Goal: Information Seeking & Learning: Check status

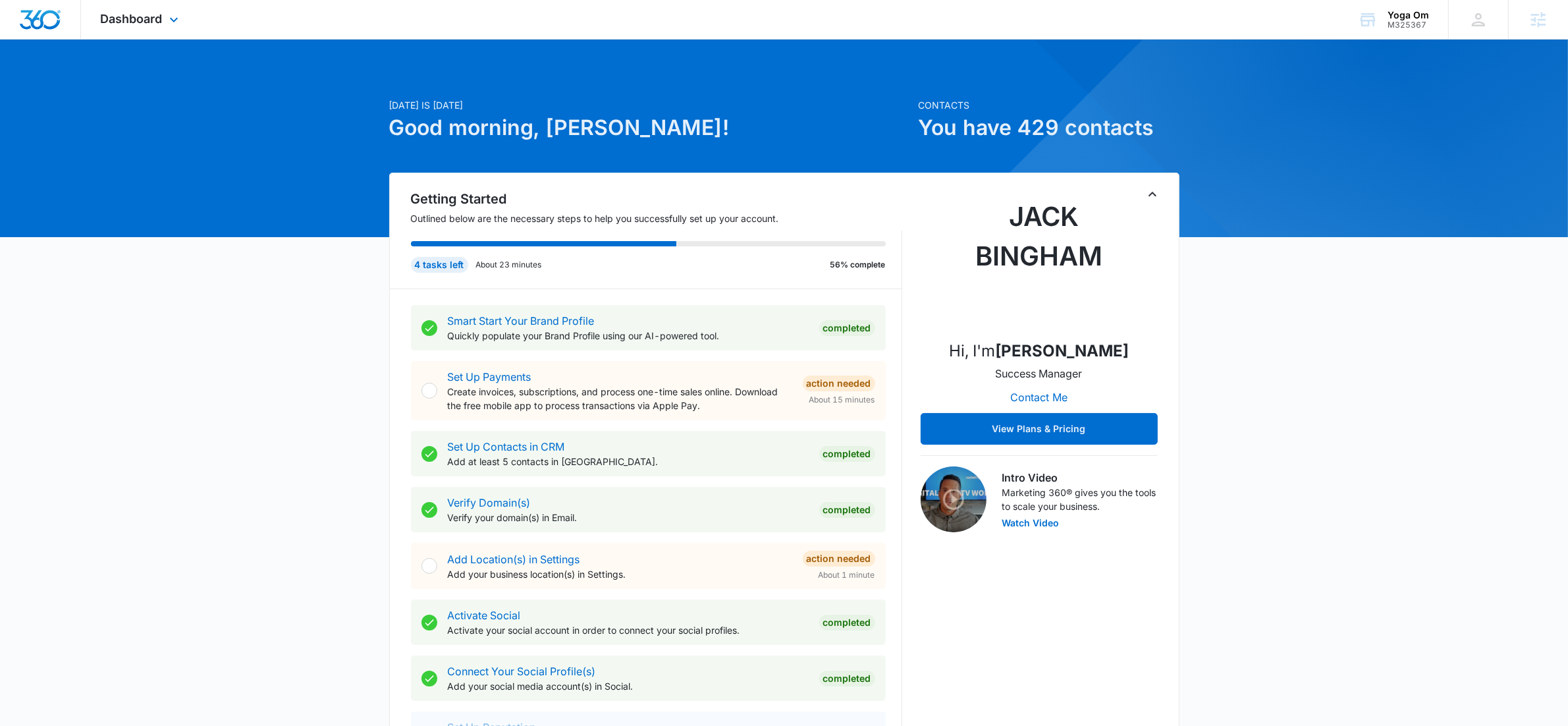
click at [187, 25] on div "Dashboard Apps Reputation Websites Forms CRM Email Social Shop Payments POS Con…" at bounding box center [141, 19] width 120 height 39
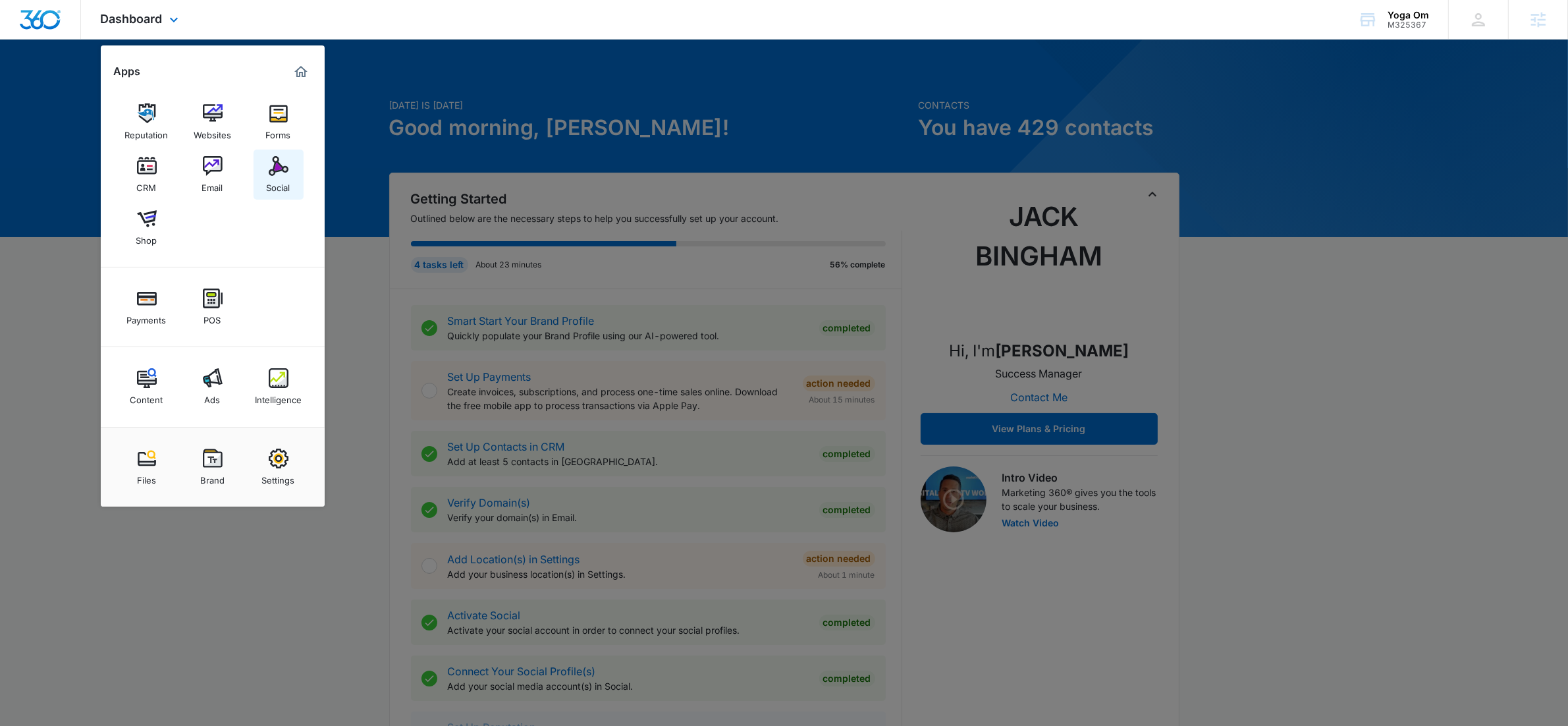
click at [280, 184] on div "Social" at bounding box center [278, 184] width 24 height 17
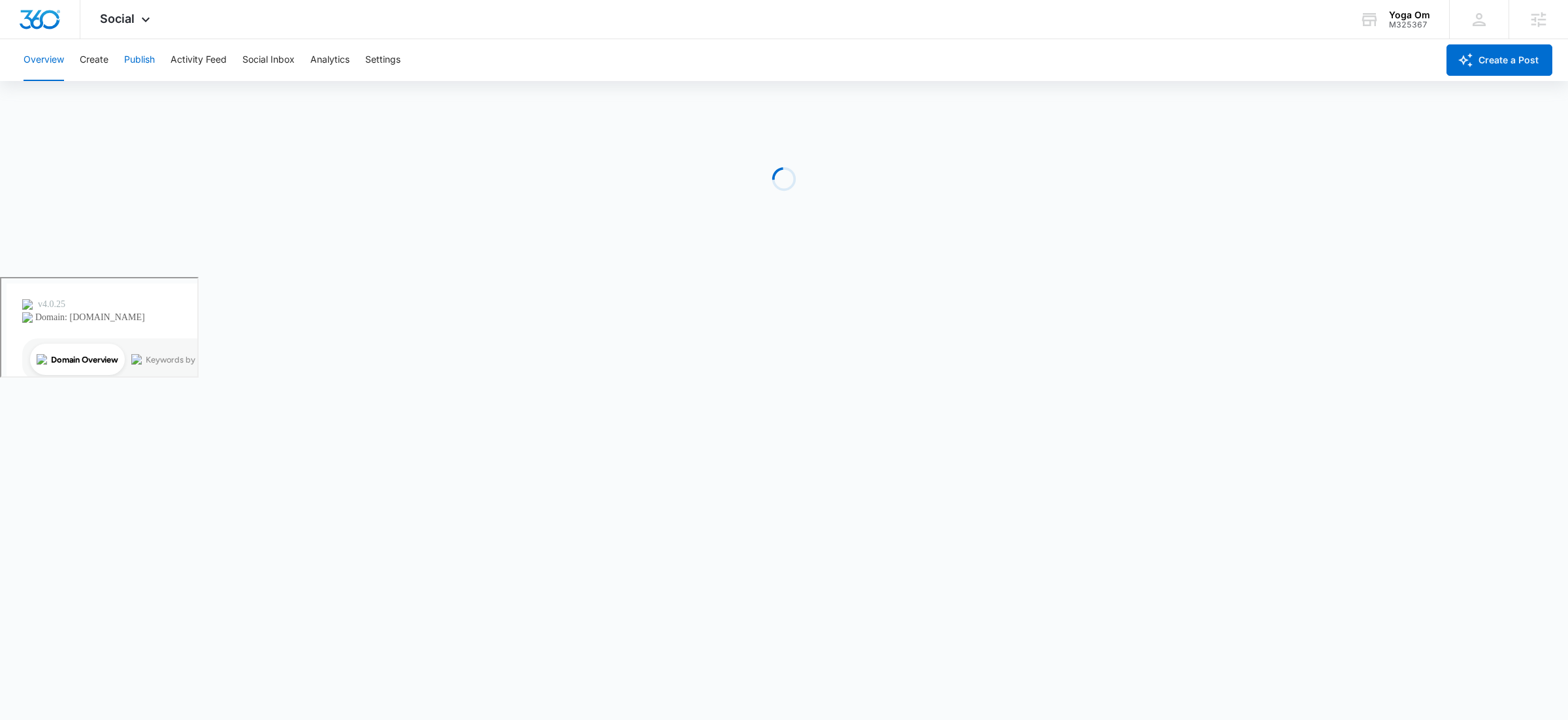
click at [132, 58] on button "Publish" at bounding box center [139, 61] width 31 height 42
click at [30, 99] on button "Calendar" at bounding box center [43, 100] width 39 height 37
click at [99, 89] on button "Schedules" at bounding box center [100, 100] width 45 height 37
click at [396, 61] on button "Settings" at bounding box center [382, 61] width 35 height 42
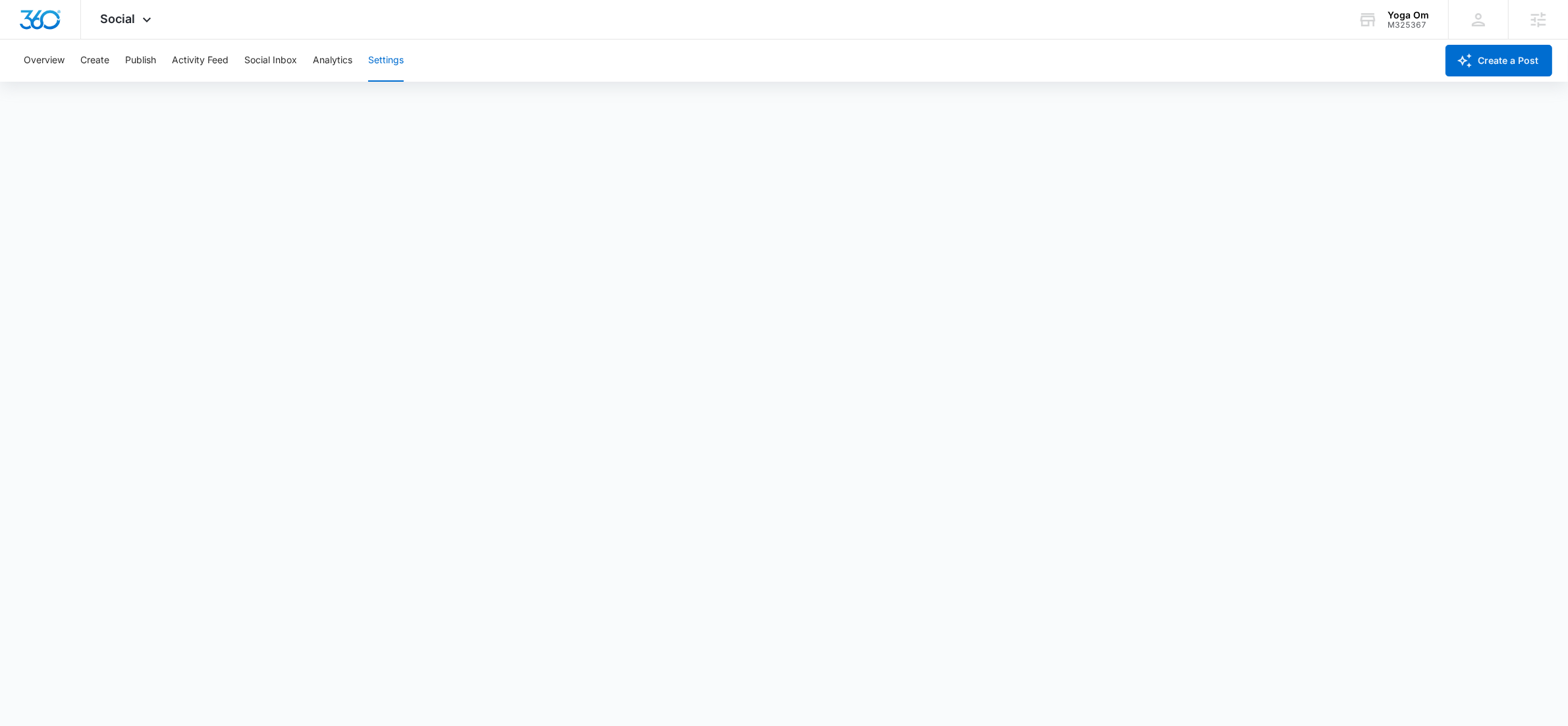
scroll to position [4, 0]
click at [48, 64] on button "Overview" at bounding box center [44, 61] width 41 height 42
click at [159, 22] on div "Social Apps Reputation Websites Forms CRM Email Social Shop Payments POS Conten…" at bounding box center [128, 19] width 94 height 39
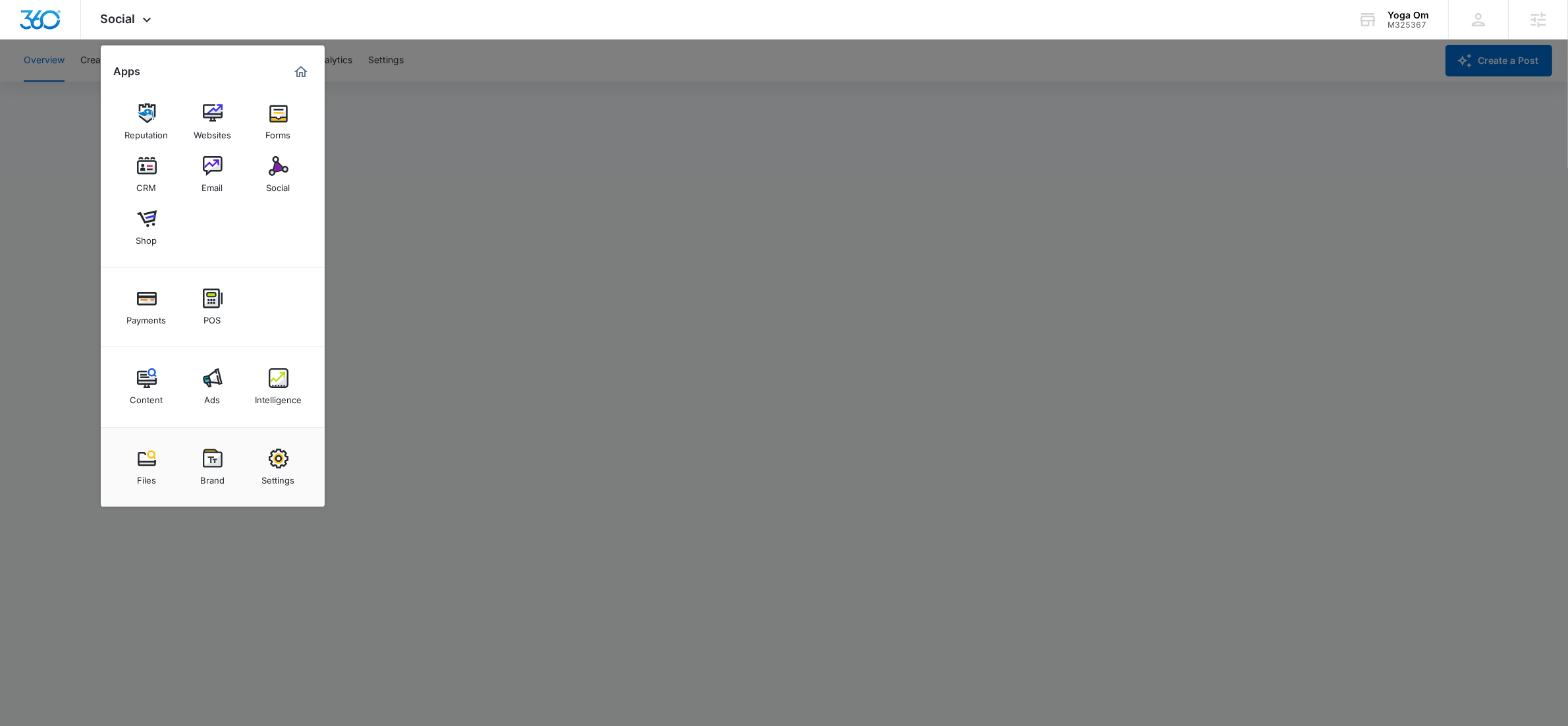
click at [1361, 397] on div at bounding box center [784, 363] width 1568 height 726
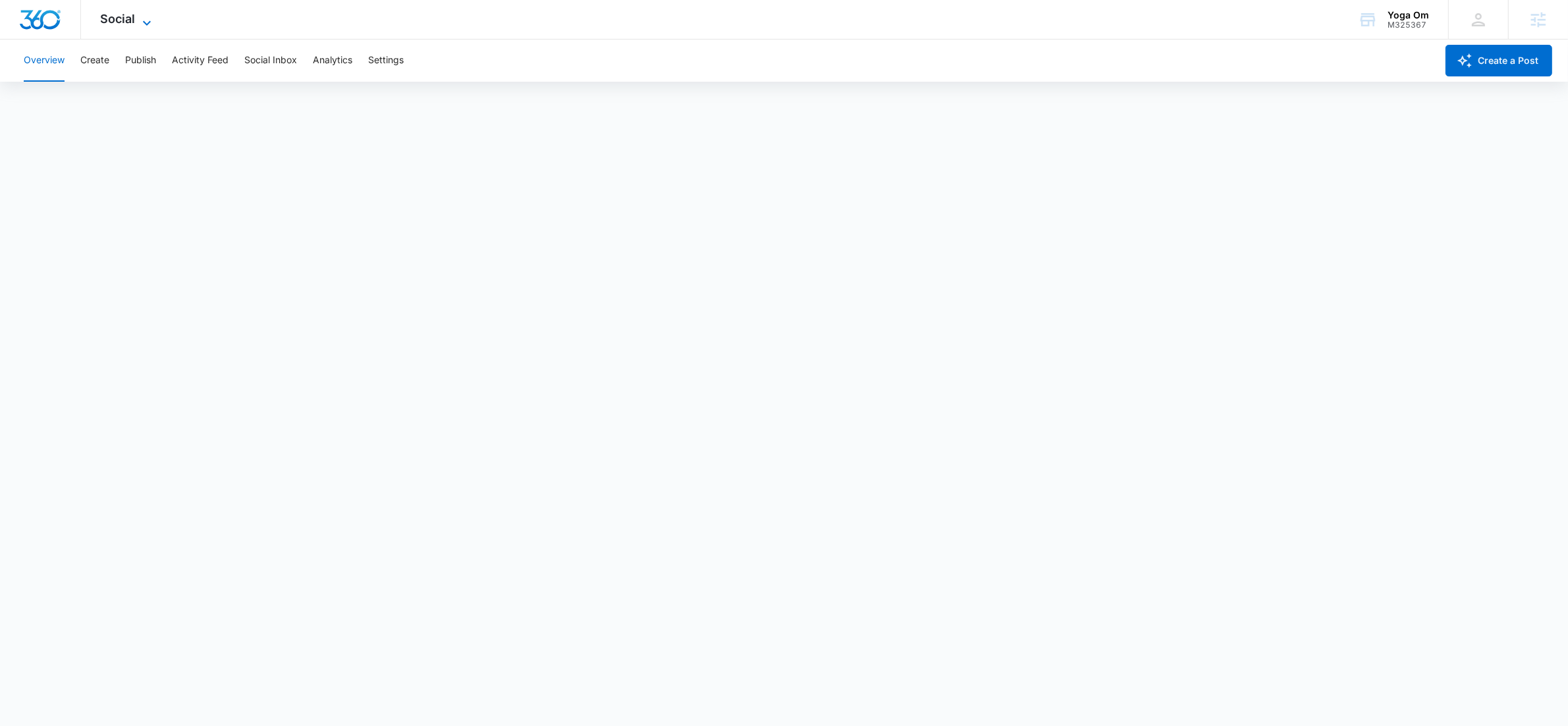
click at [143, 20] on icon at bounding box center [147, 22] width 8 height 4
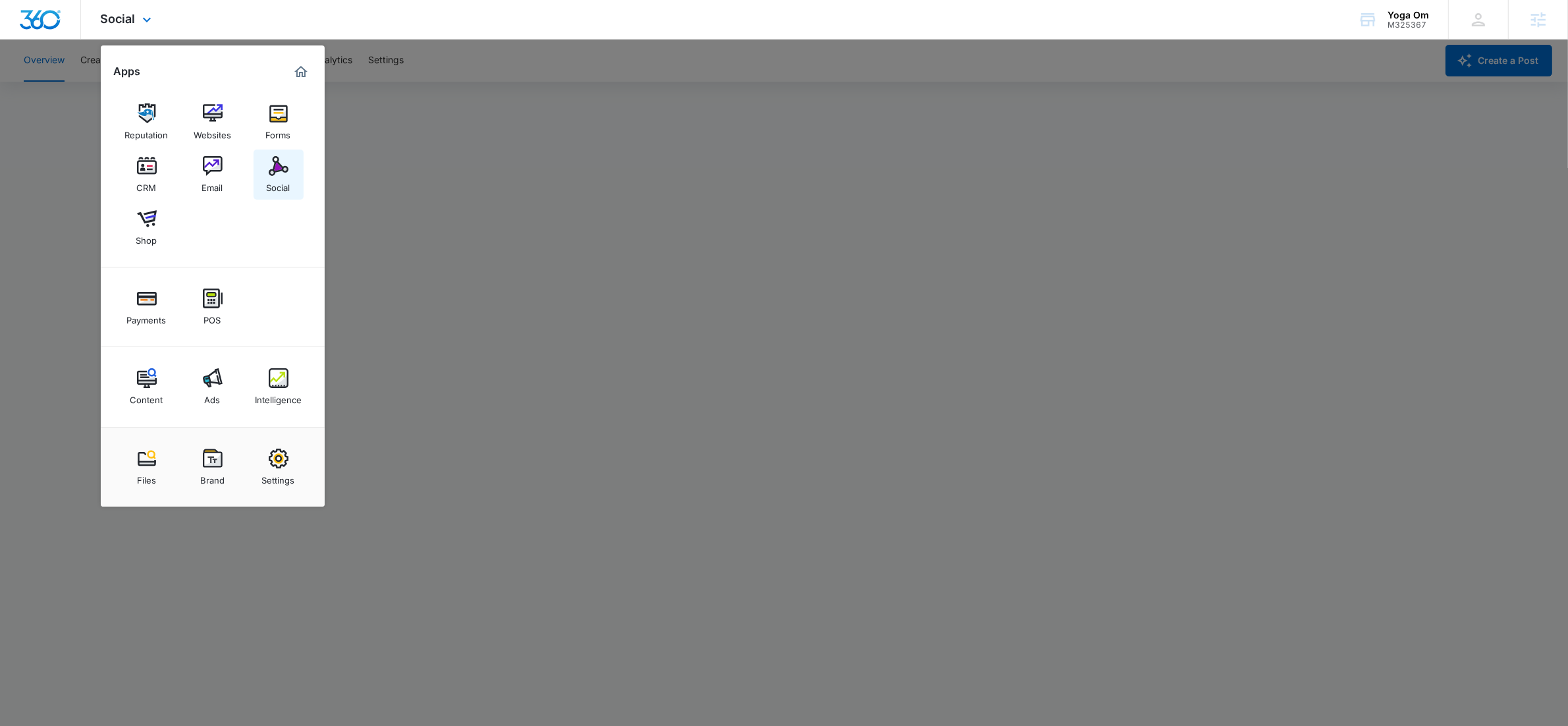
click at [283, 164] on img at bounding box center [278, 166] width 19 height 19
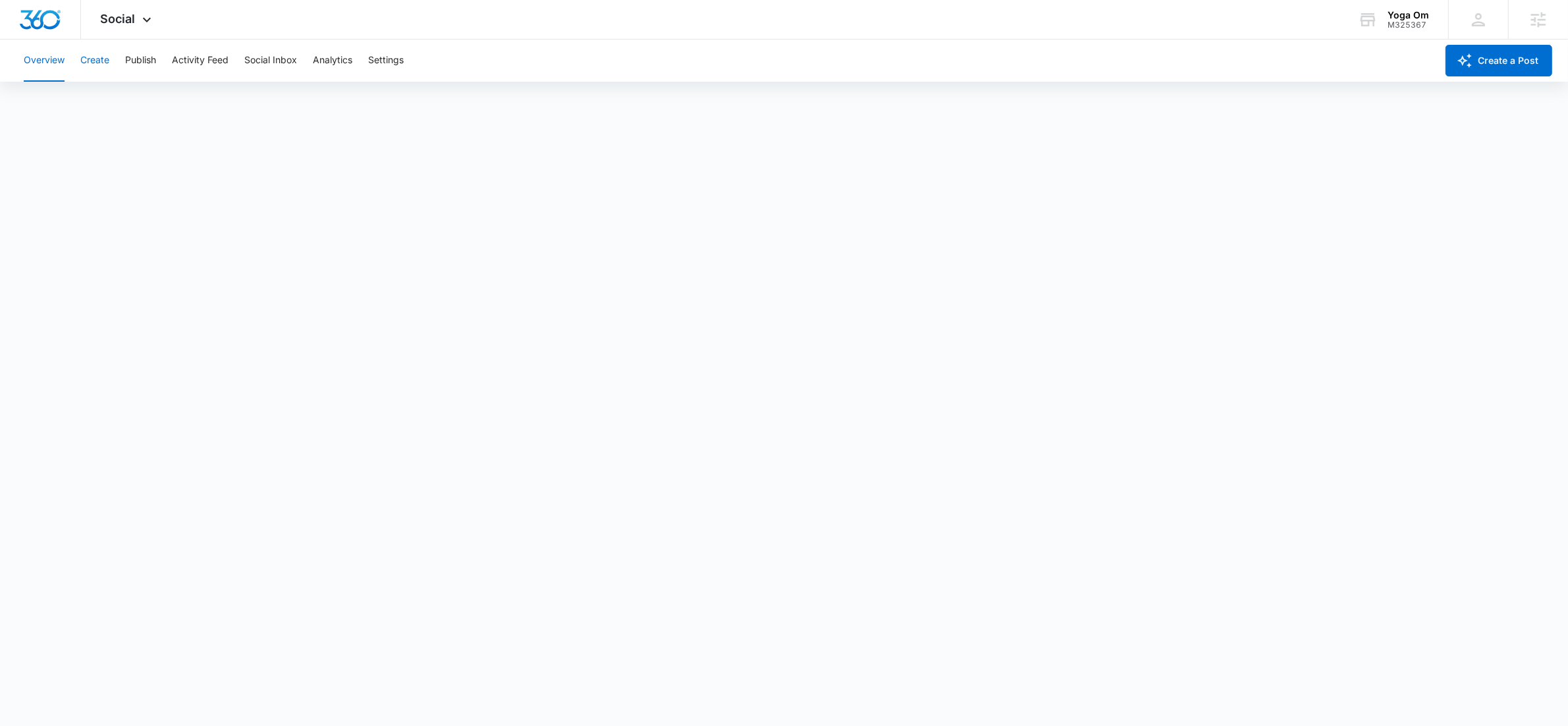
click at [99, 67] on button "Create" at bounding box center [95, 61] width 29 height 42
click at [1508, 61] on button "Create a Post" at bounding box center [1498, 61] width 107 height 32
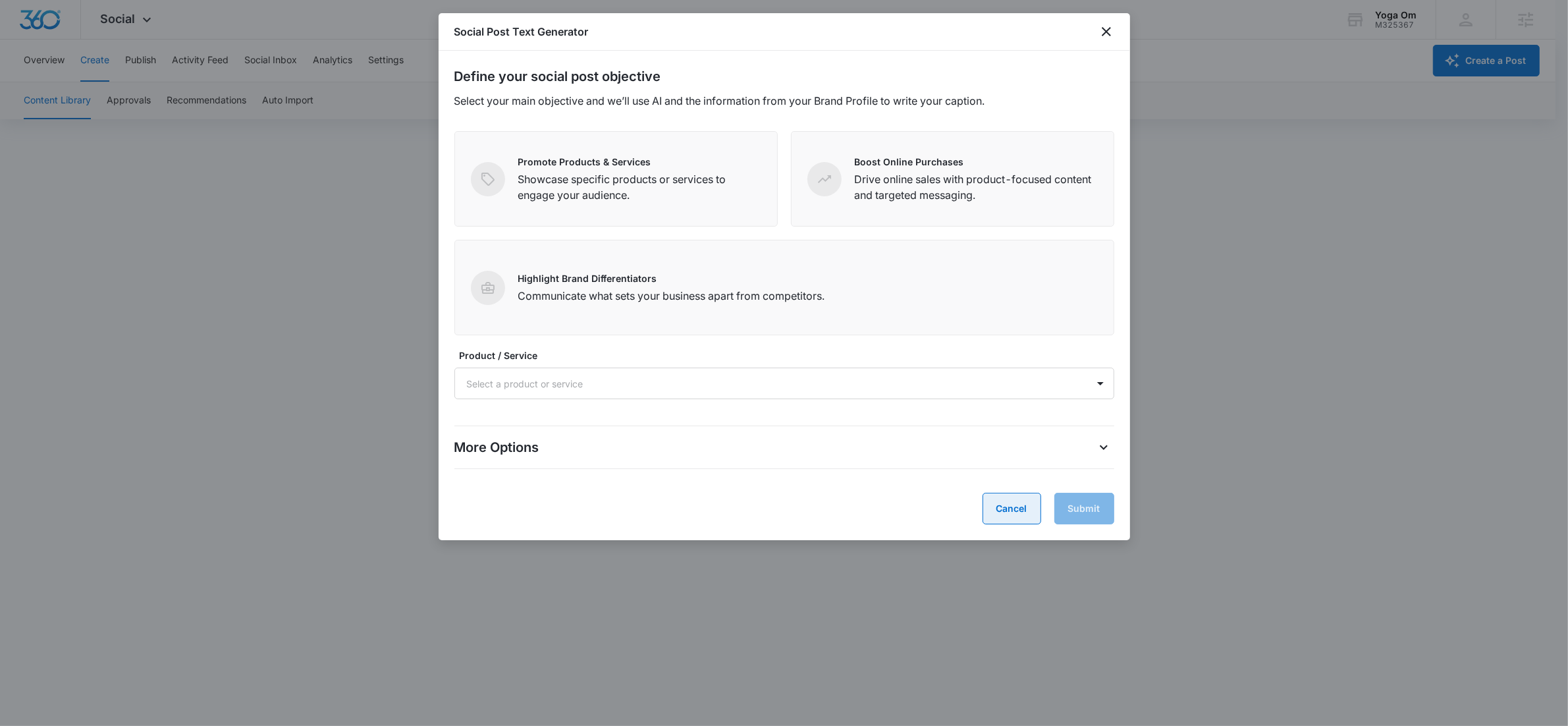
click at [1009, 507] on button "Cancel" at bounding box center [1011, 508] width 58 height 32
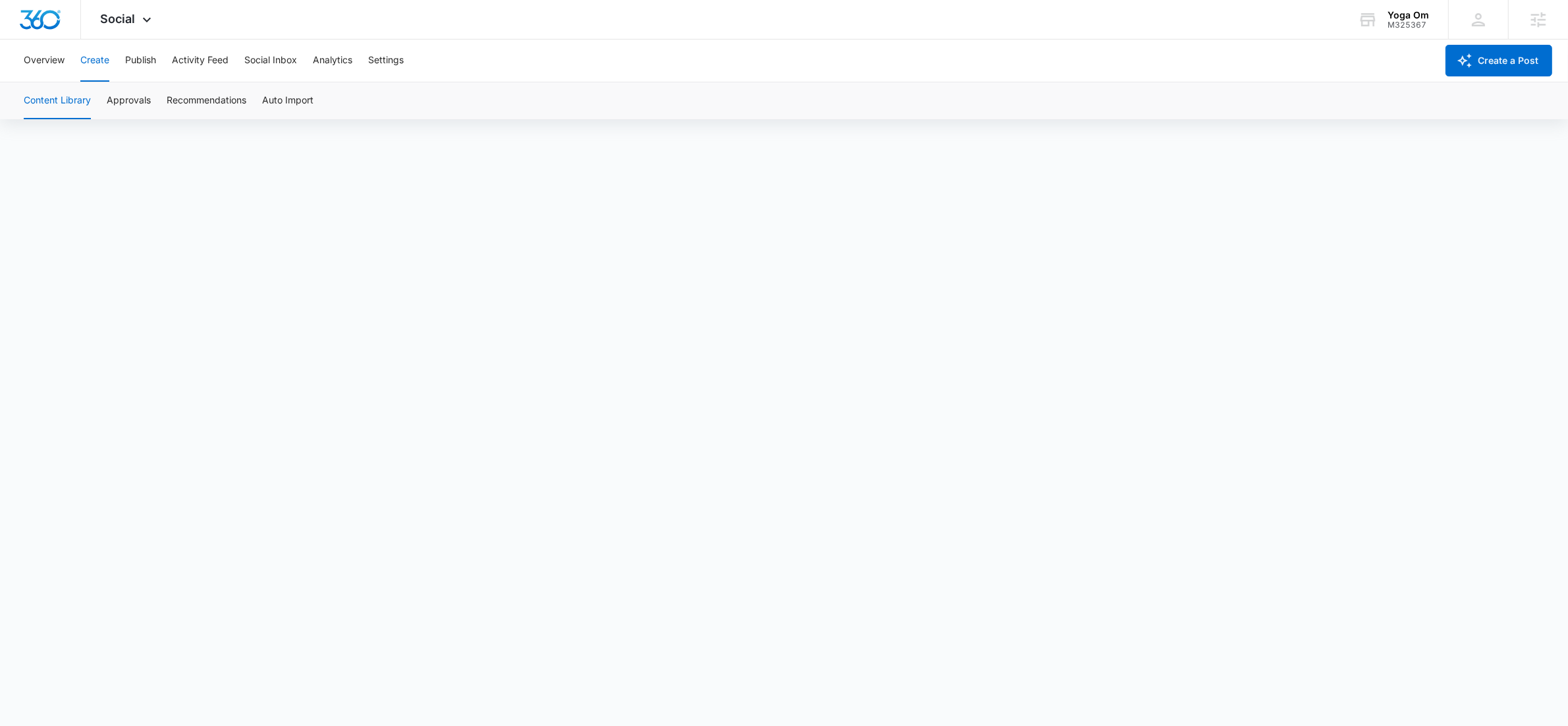
click at [761, 106] on div "Content Library Approvals Recommendations Auto Import" at bounding box center [784, 101] width 1536 height 37
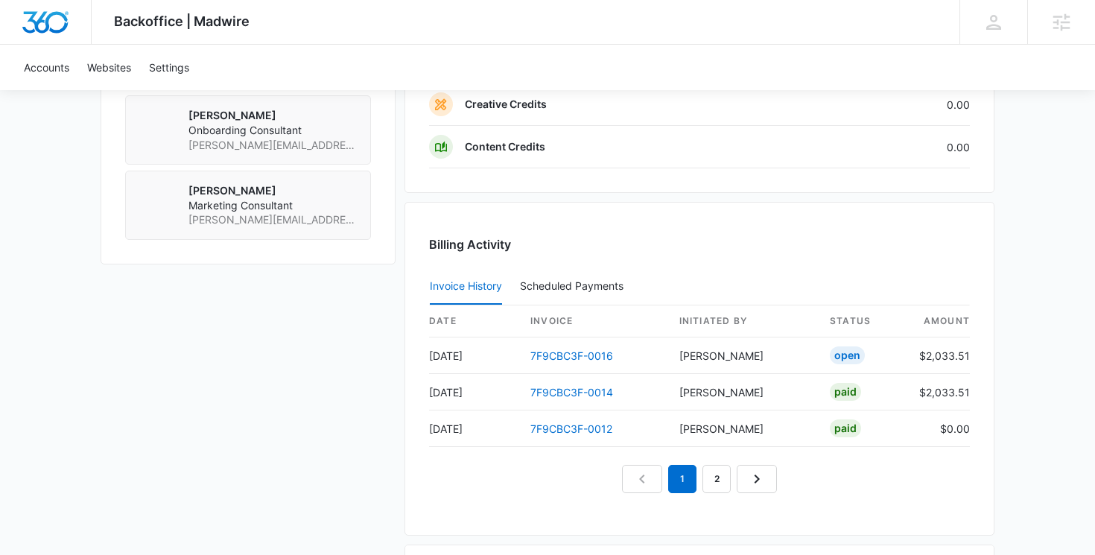
scroll to position [1327, 0]
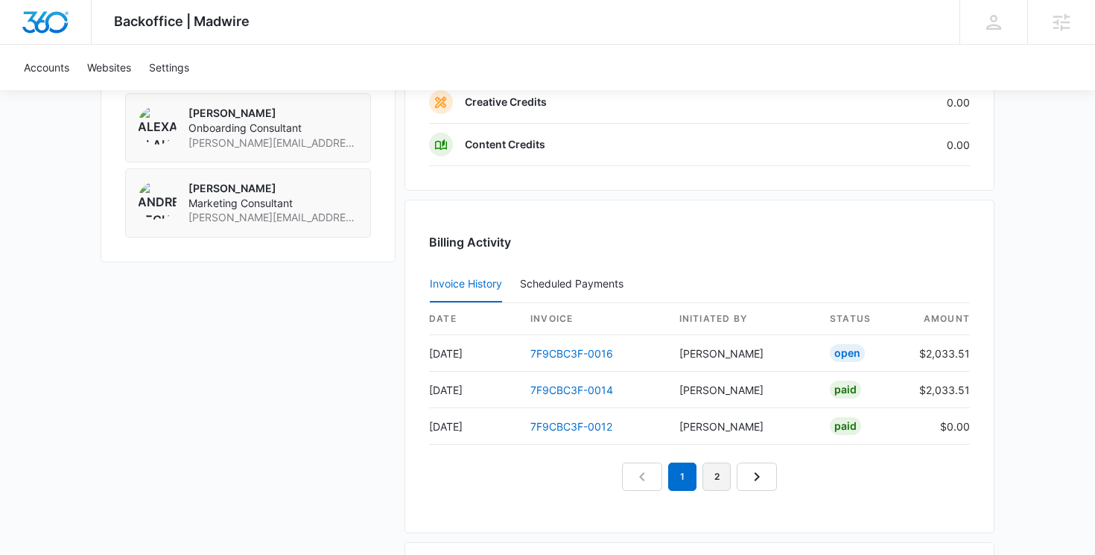
click at [718, 478] on link "2" at bounding box center [716, 477] width 28 height 28
click at [731, 478] on link "3" at bounding box center [734, 477] width 28 height 28
click at [699, 476] on link "2" at bounding box center [699, 477] width 28 height 28
click at [744, 477] on link "3" at bounding box center [734, 477] width 28 height 28
click at [699, 478] on link "2" at bounding box center [699, 477] width 28 height 28
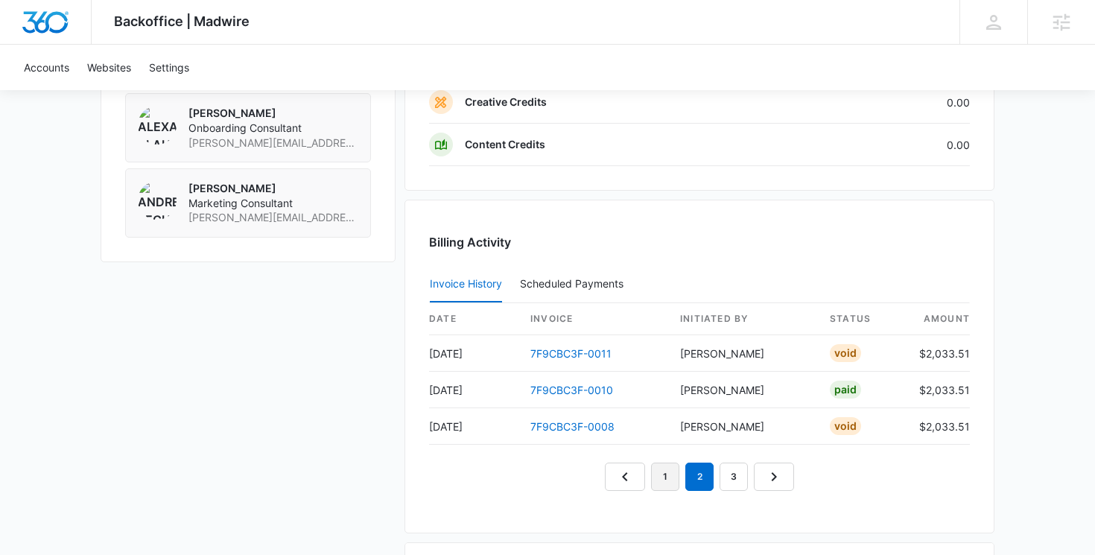
click at [671, 478] on link "1" at bounding box center [665, 477] width 28 height 28
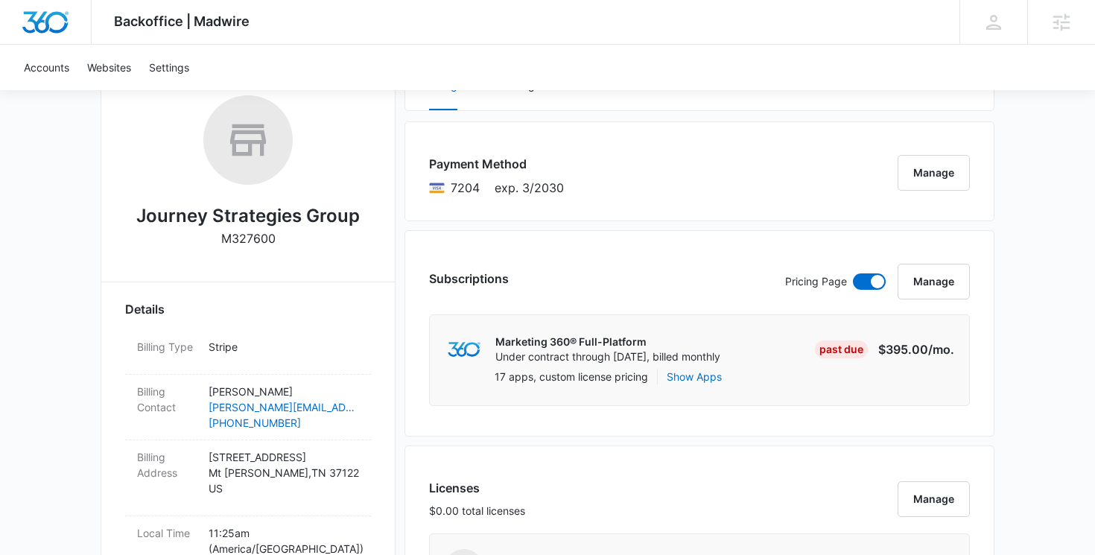
scroll to position [239, 0]
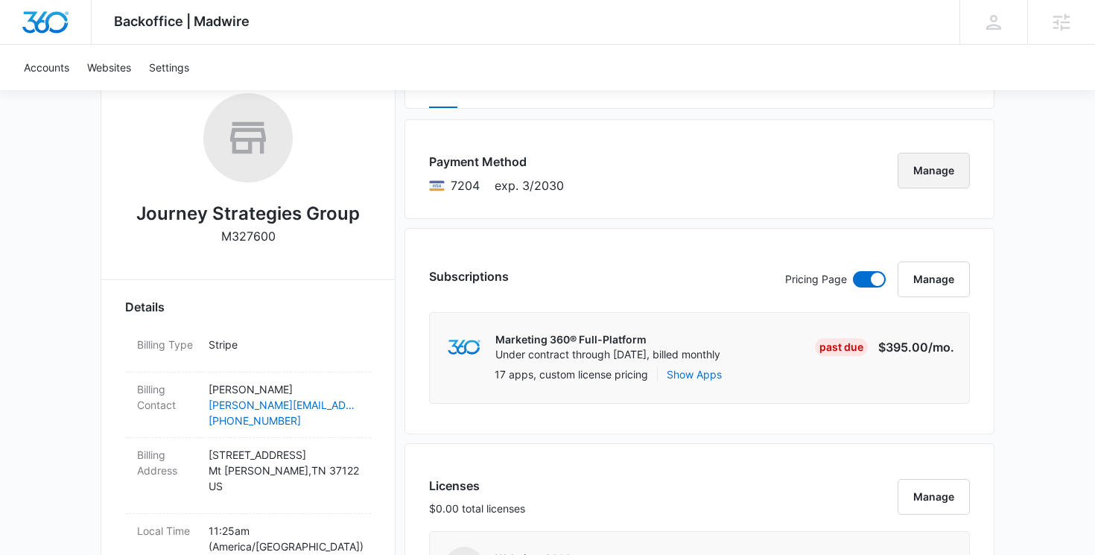
click at [955, 185] on button "Manage" at bounding box center [934, 171] width 72 height 36
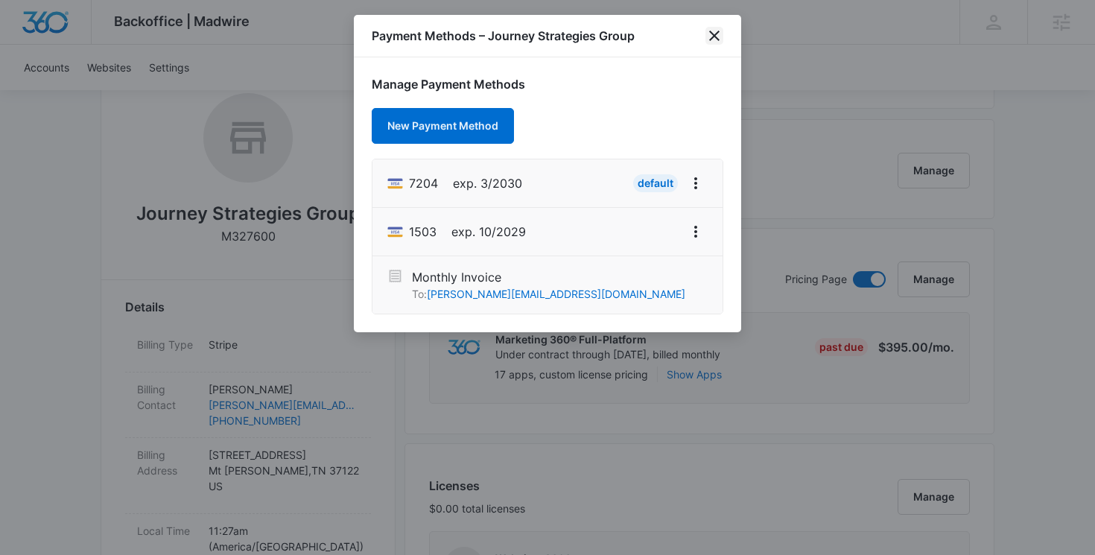
click at [714, 34] on icon "close" at bounding box center [714, 36] width 18 height 18
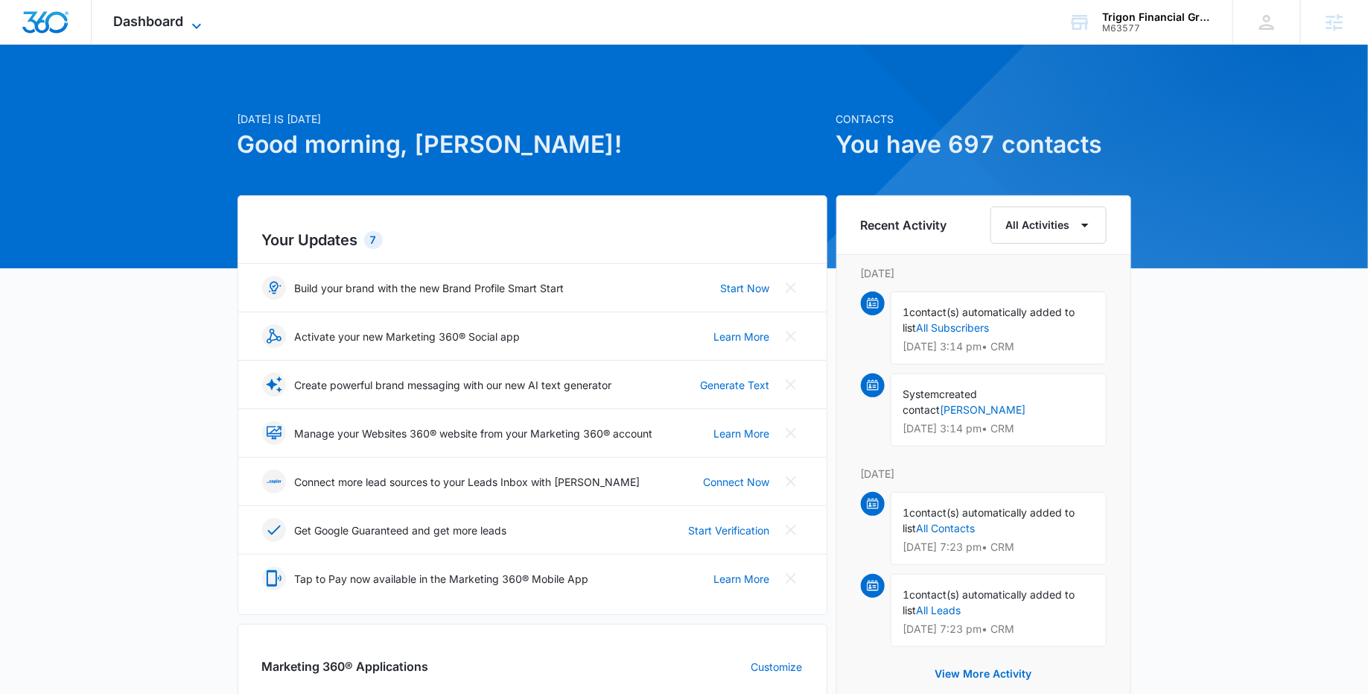
click at [199, 24] on icon at bounding box center [197, 26] width 18 height 18
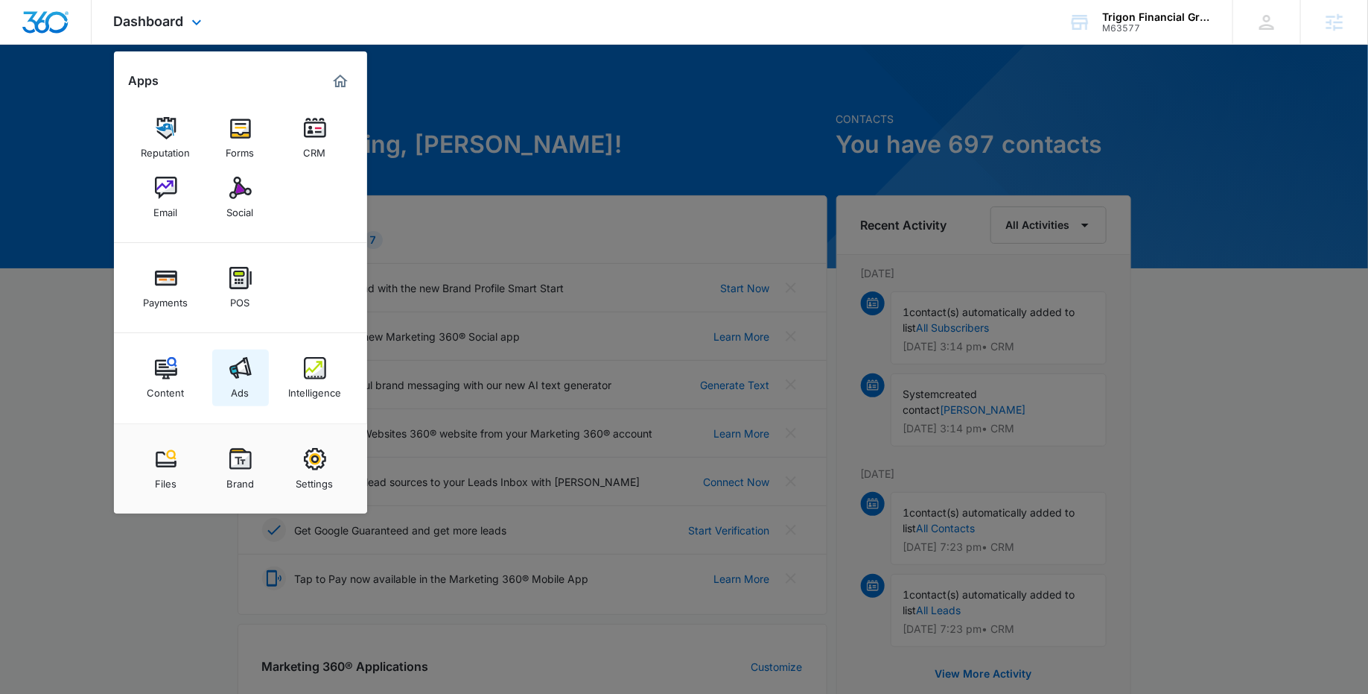
click at [233, 393] on div "Ads" at bounding box center [241, 388] width 18 height 19
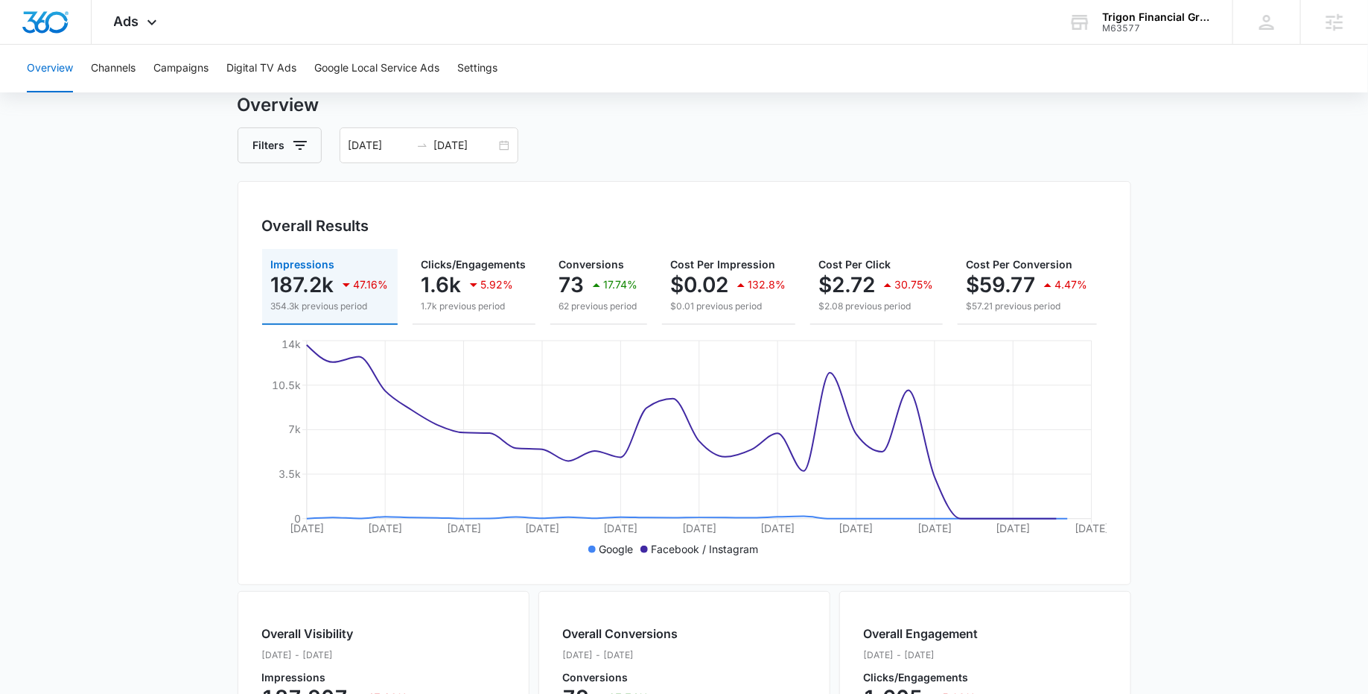
scroll to position [51, 0]
click at [174, 74] on button "Campaigns" at bounding box center [180, 69] width 55 height 48
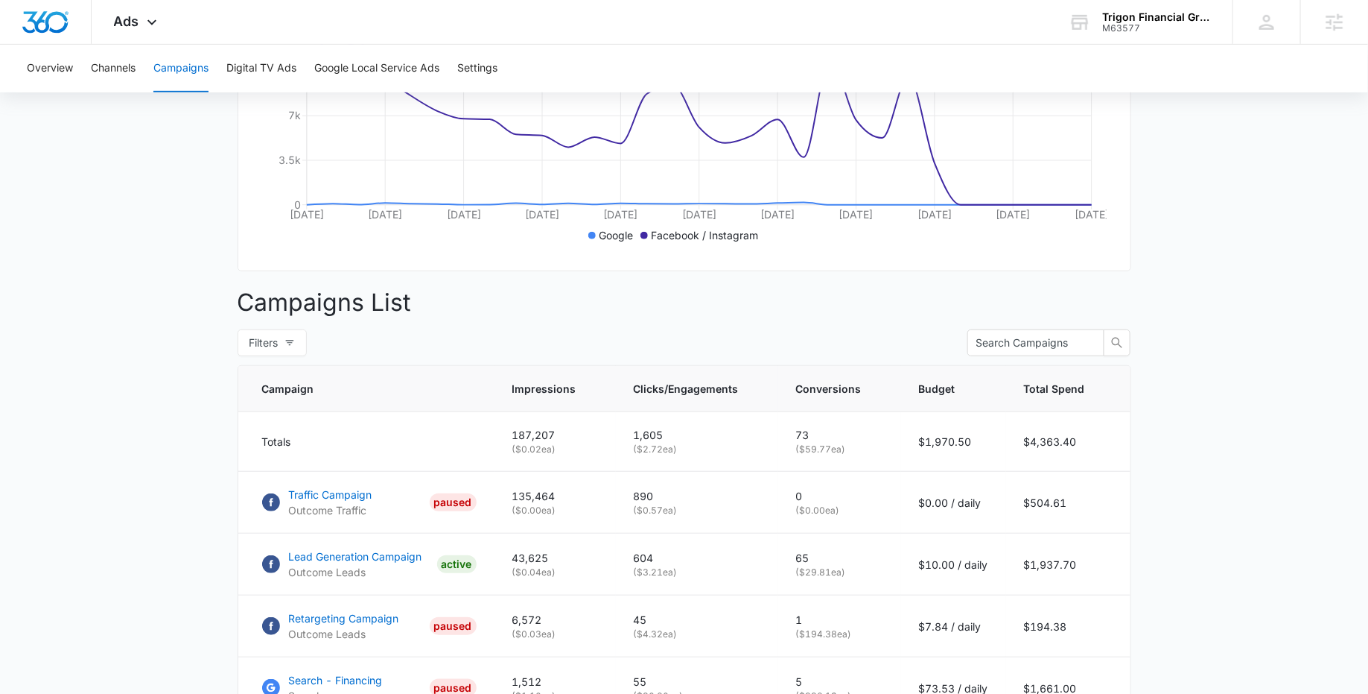
scroll to position [551, 0]
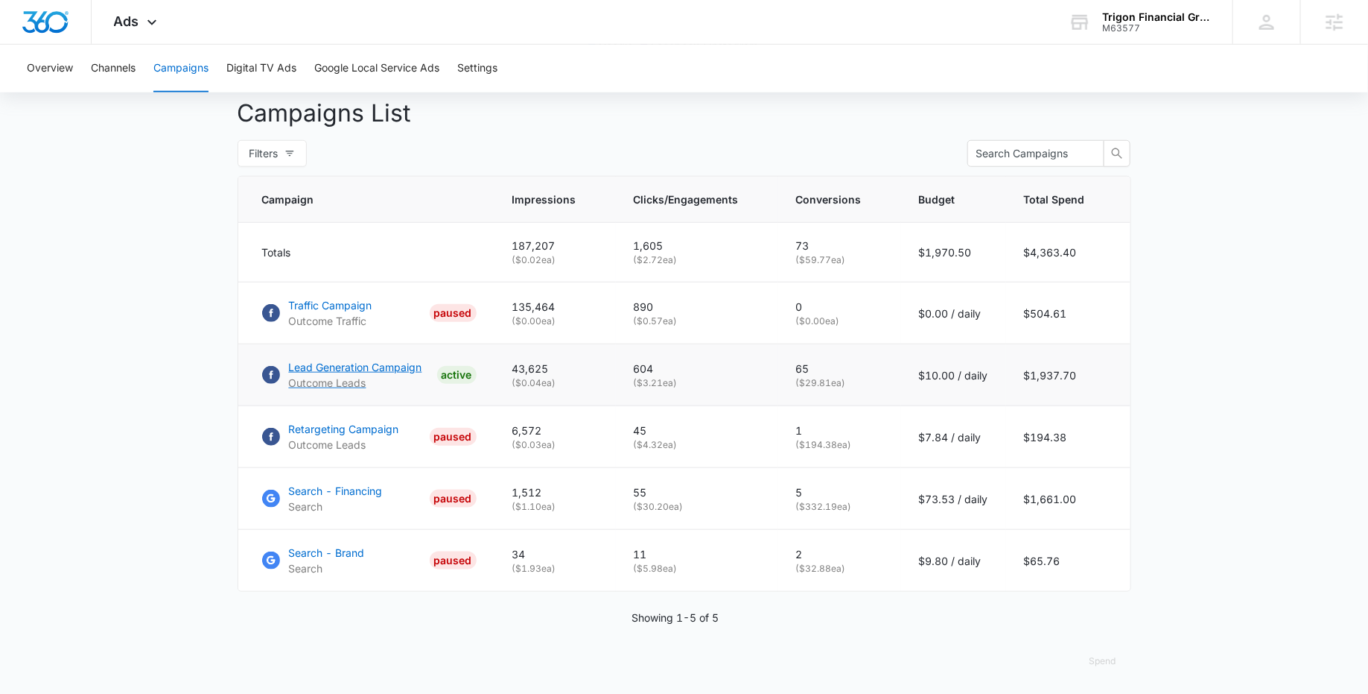
click at [333, 363] on p "Lead Generation Campaign" at bounding box center [355, 367] width 133 height 16
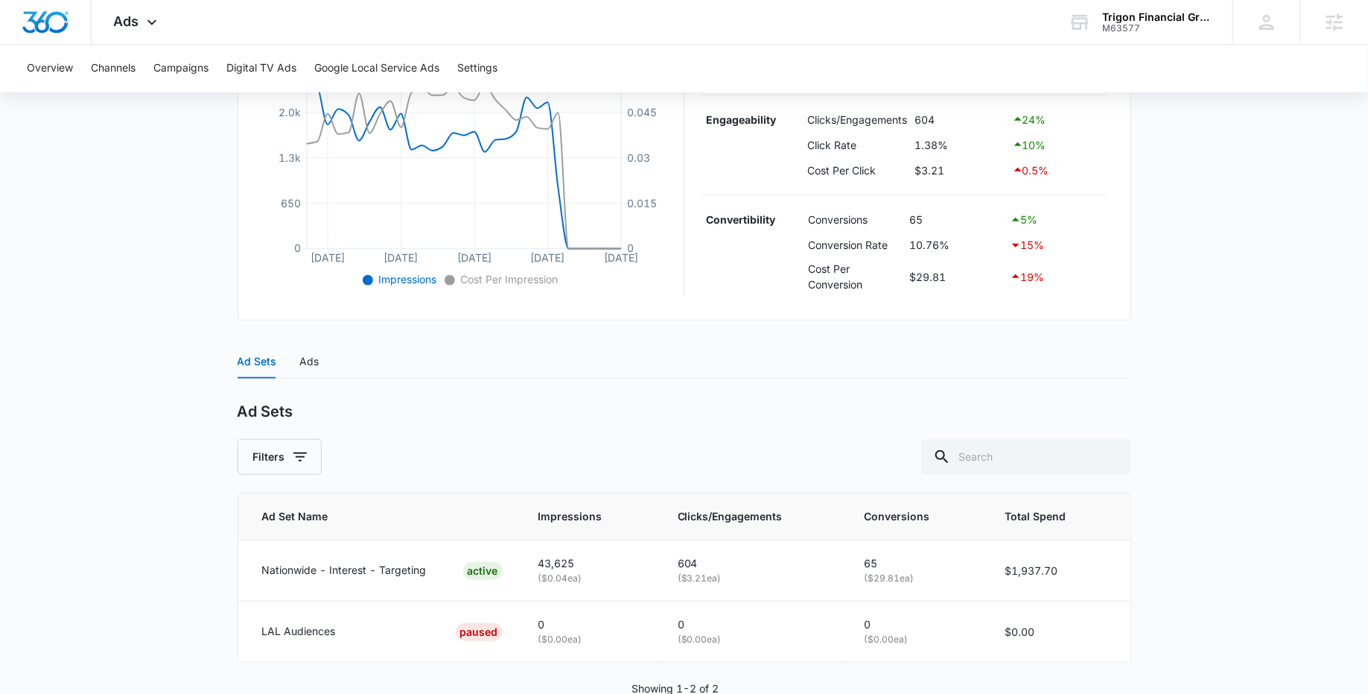
scroll to position [401, 0]
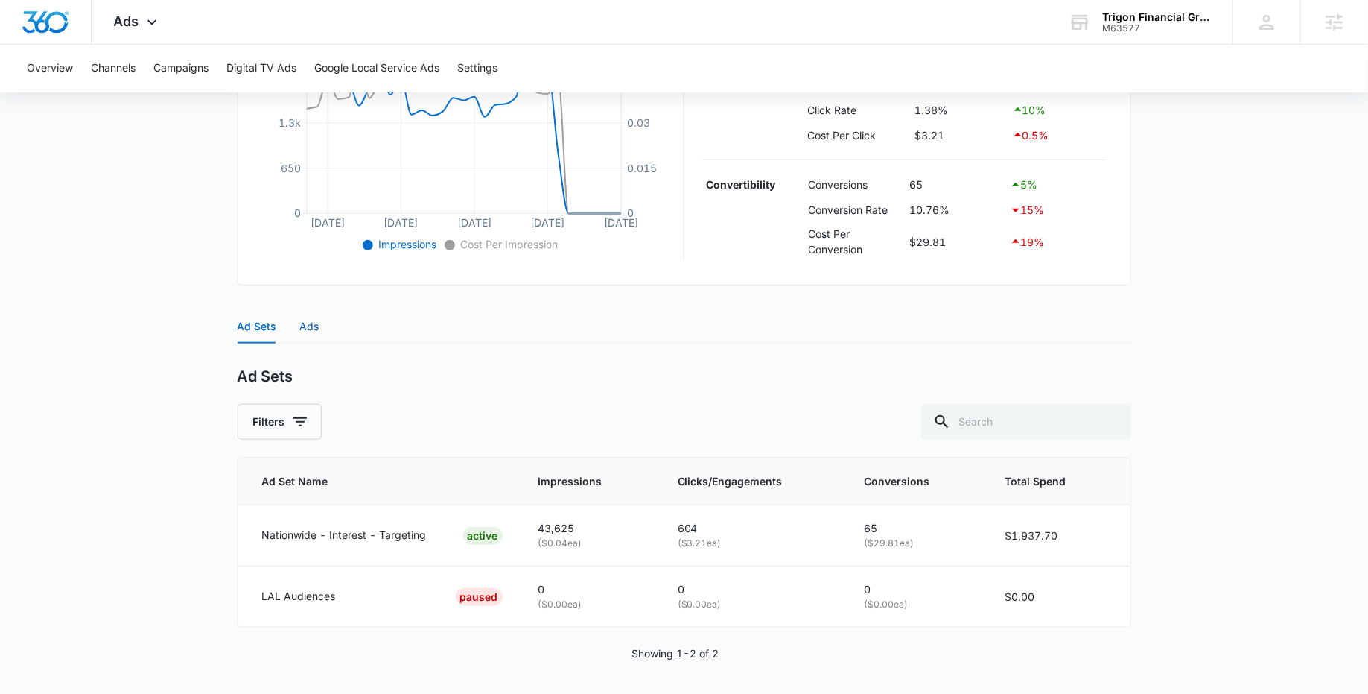
click at [306, 327] on div "Ads" at bounding box center [309, 326] width 19 height 16
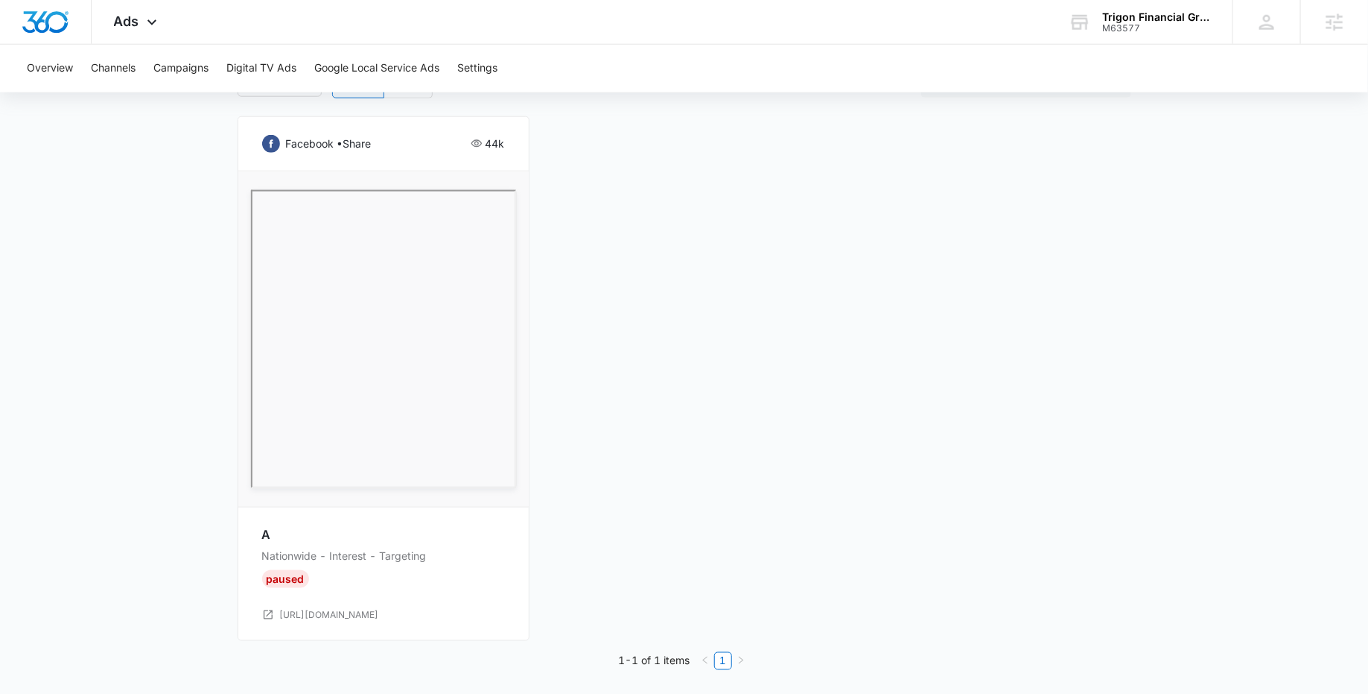
scroll to position [0, 0]
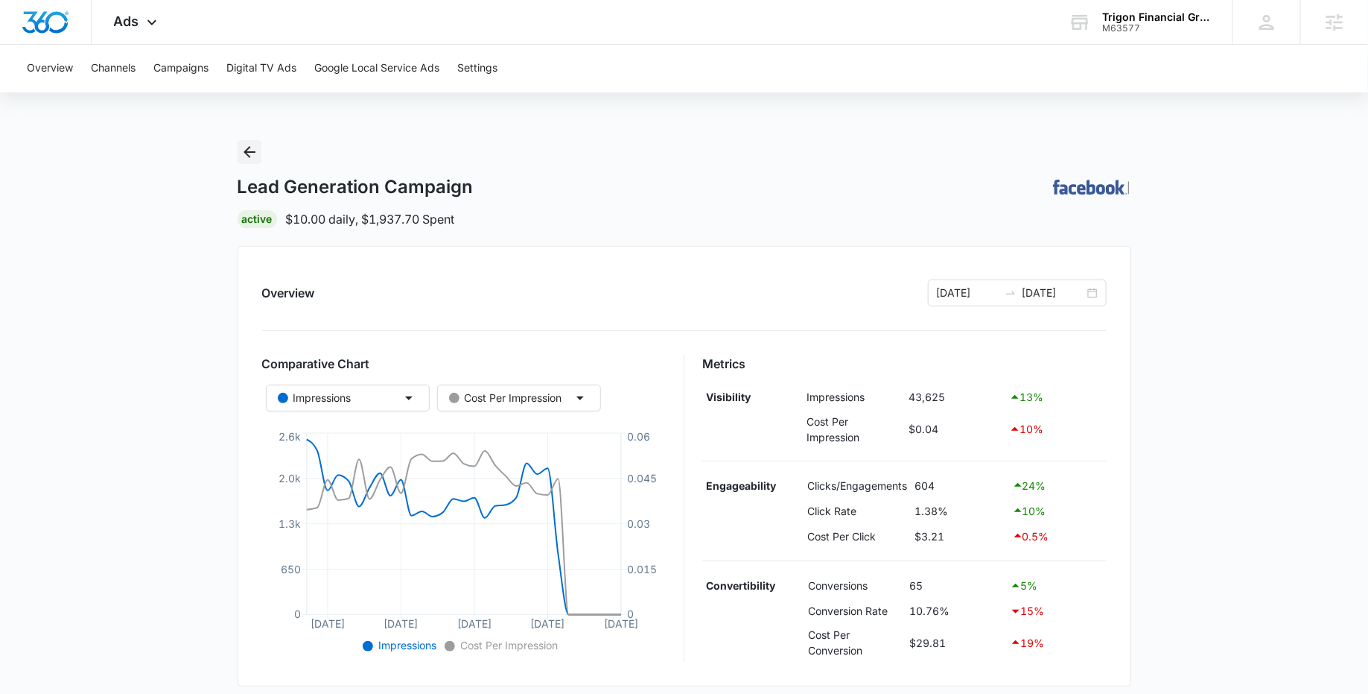
click at [256, 146] on icon "Back" at bounding box center [250, 152] width 18 height 18
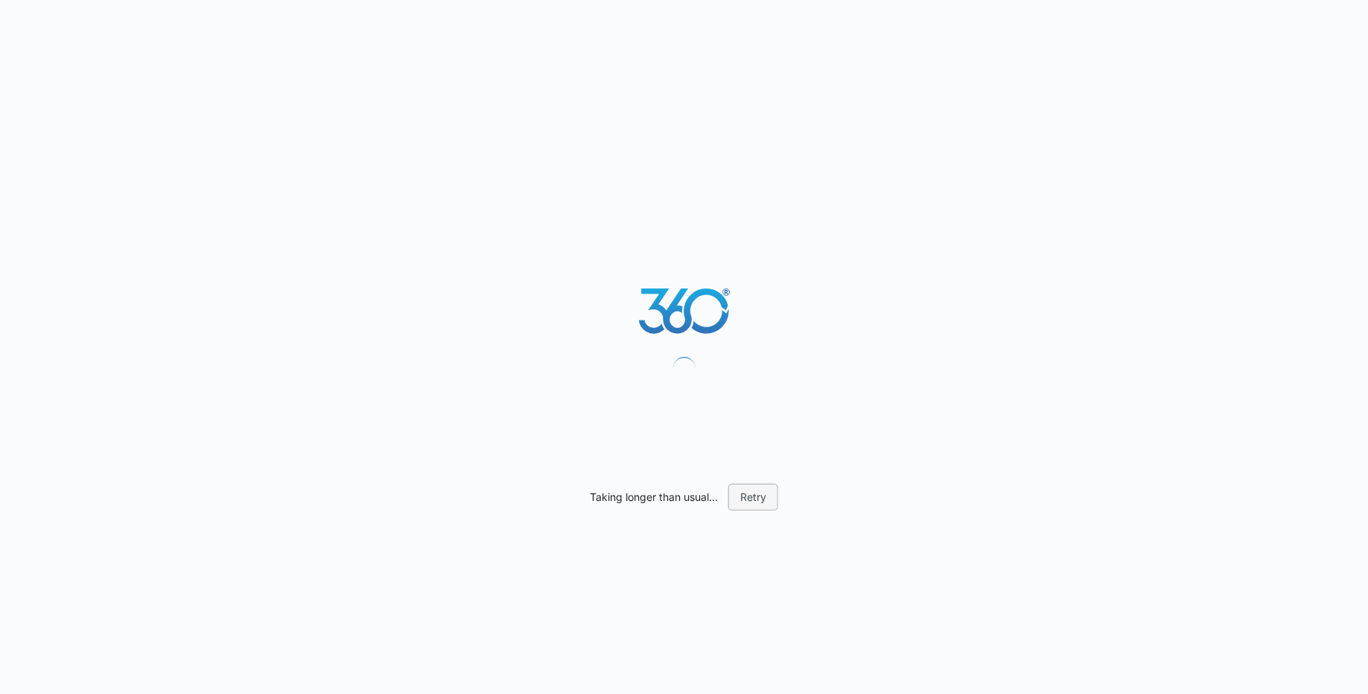
click at [756, 501] on button "Retry" at bounding box center [754, 496] width 50 height 27
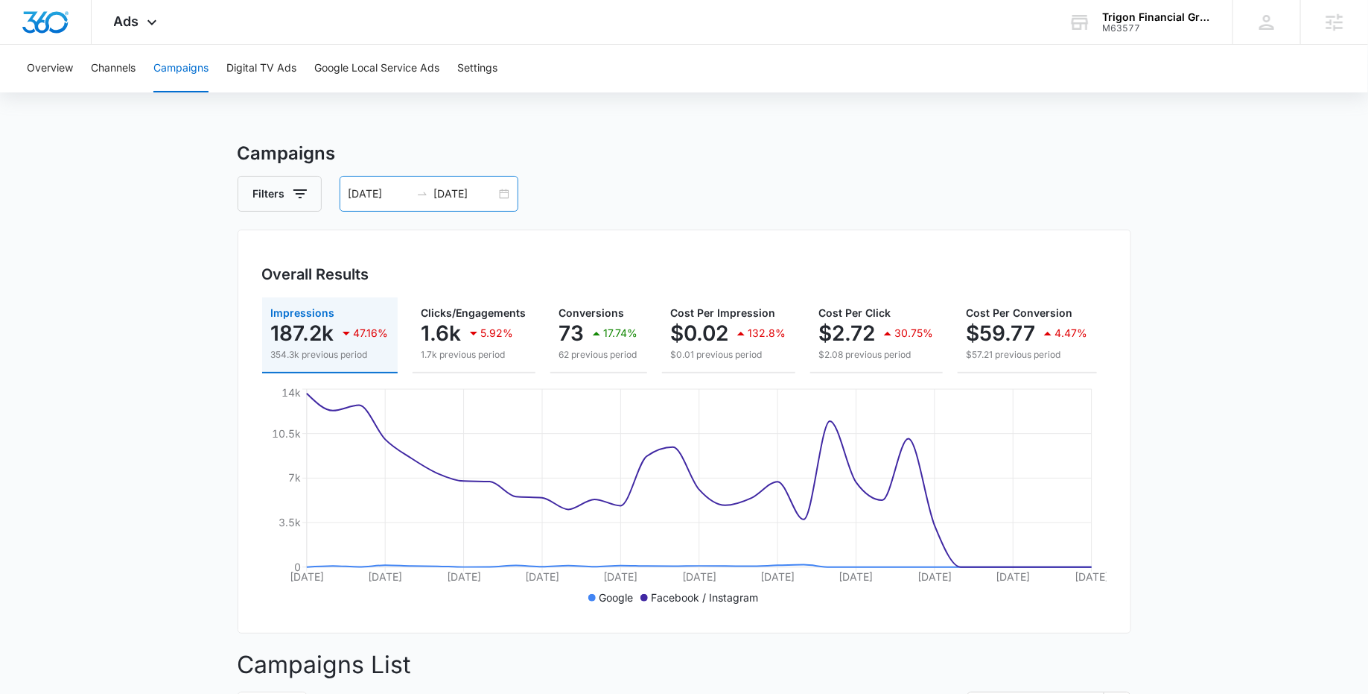
click at [511, 197] on div "[DATE] [DATE]" at bounding box center [429, 194] width 179 height 36
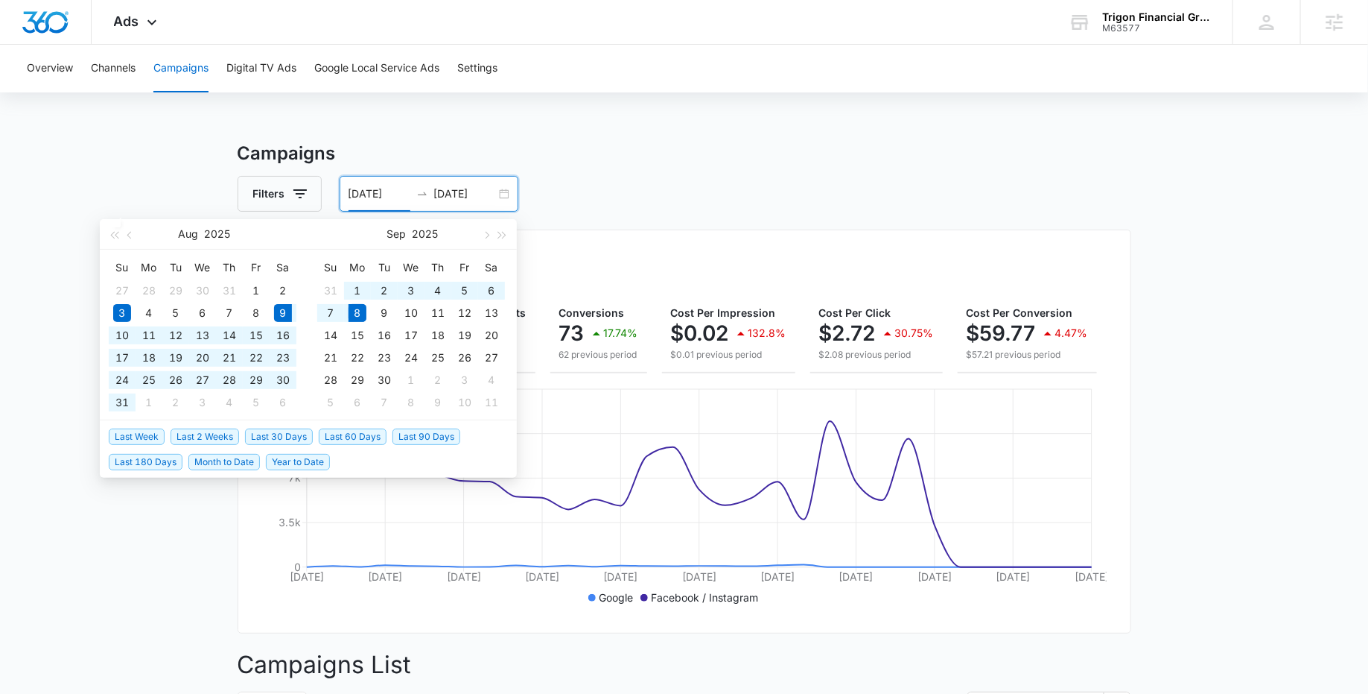
click at [261, 429] on span "Last 30 Days" at bounding box center [279, 436] width 68 height 16
type input "[DATE]"
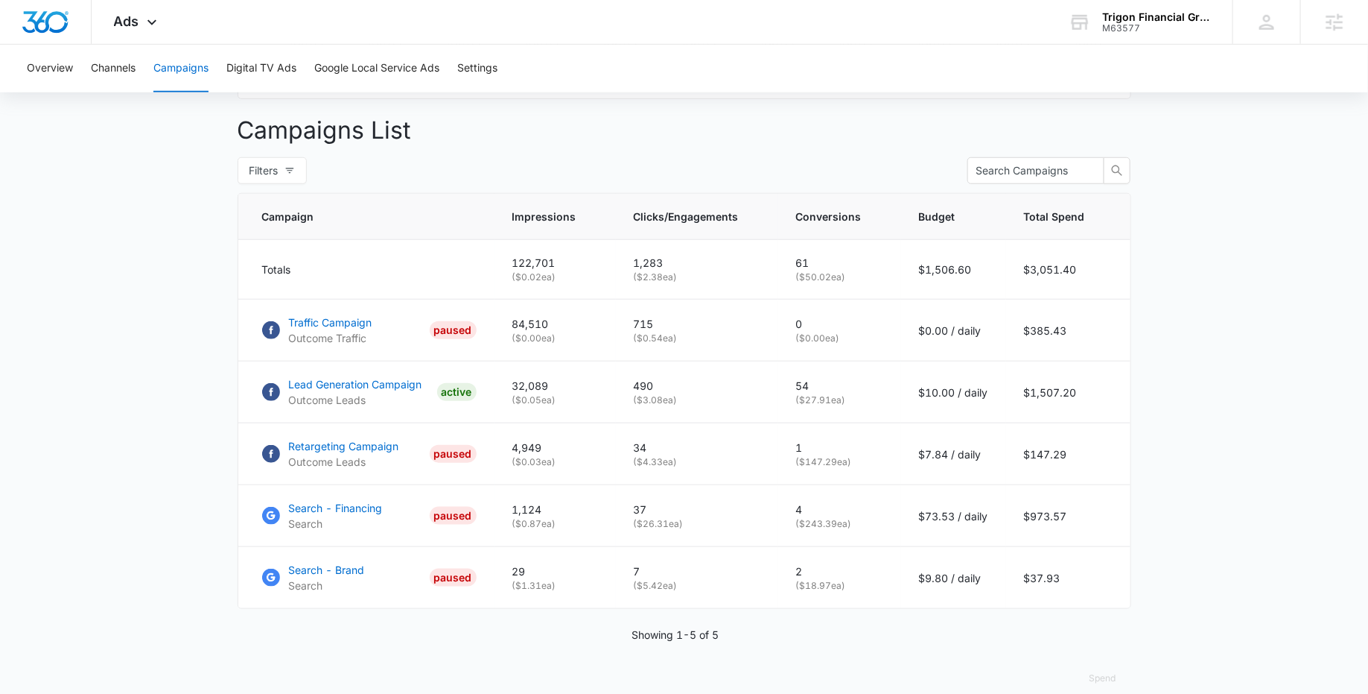
scroll to position [551, 0]
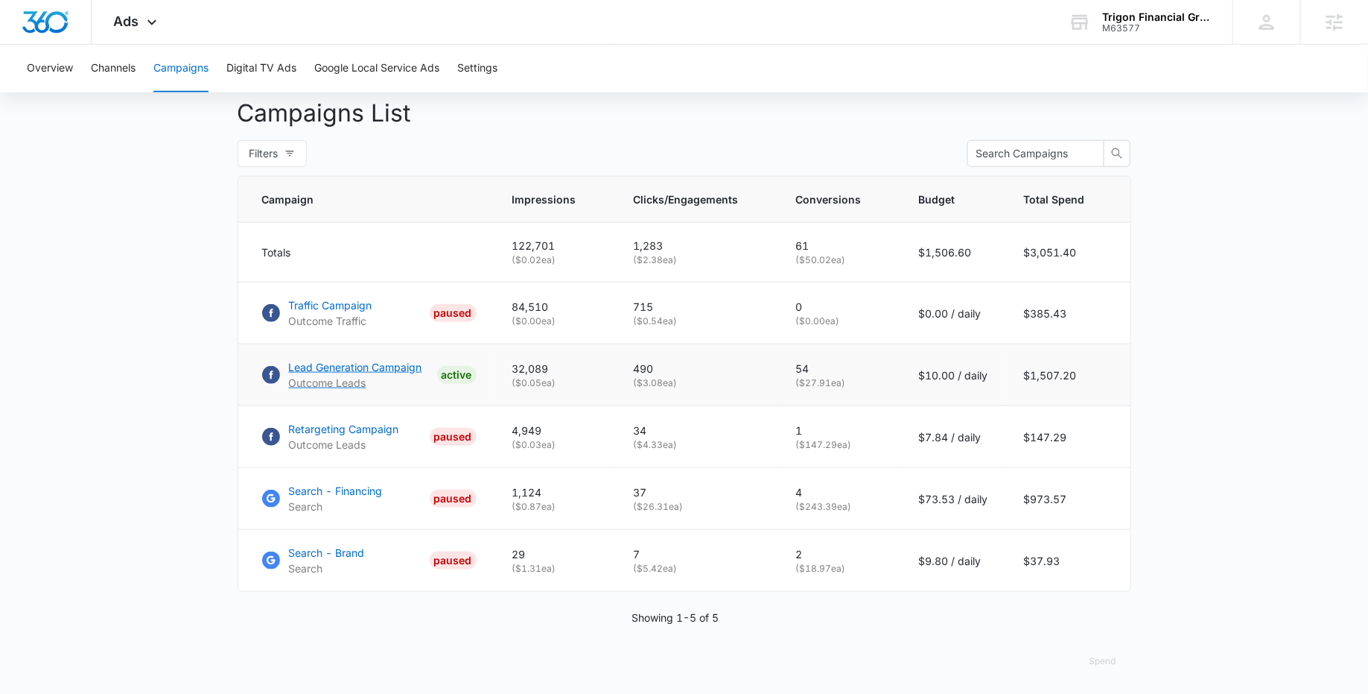
click at [346, 368] on p "Lead Generation Campaign" at bounding box center [355, 367] width 133 height 16
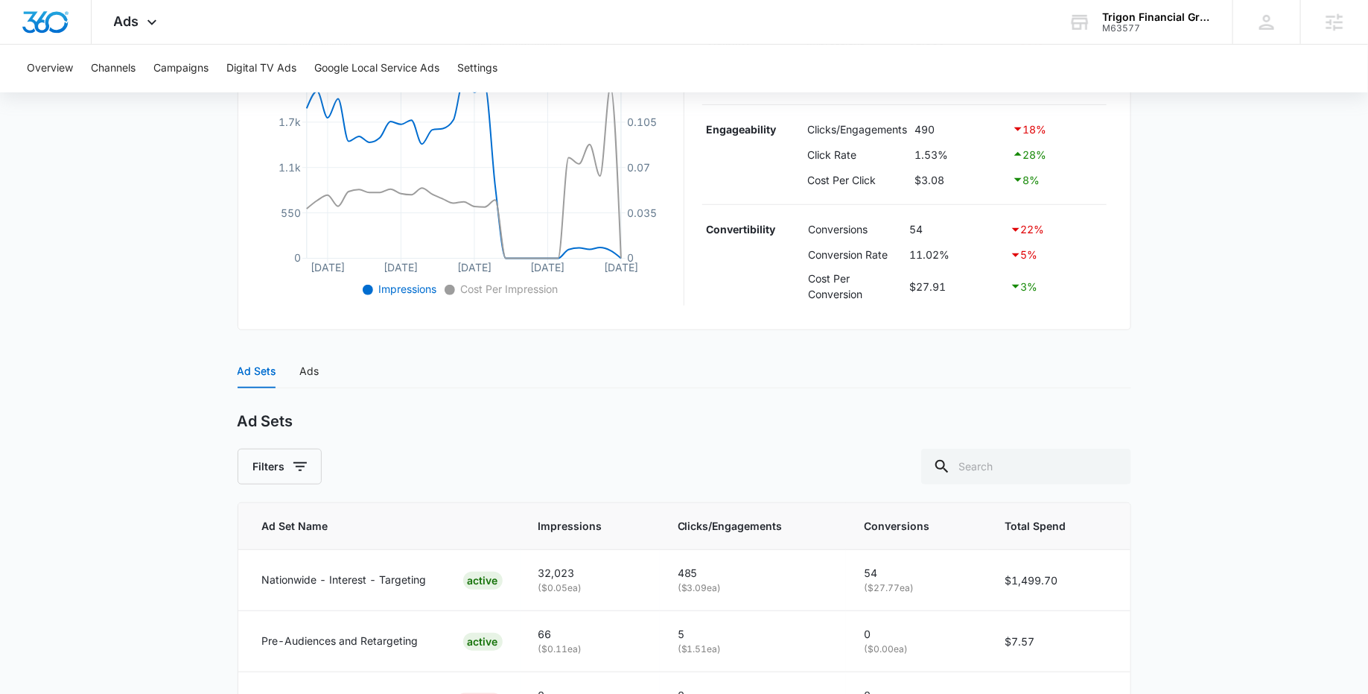
scroll to position [462, 0]
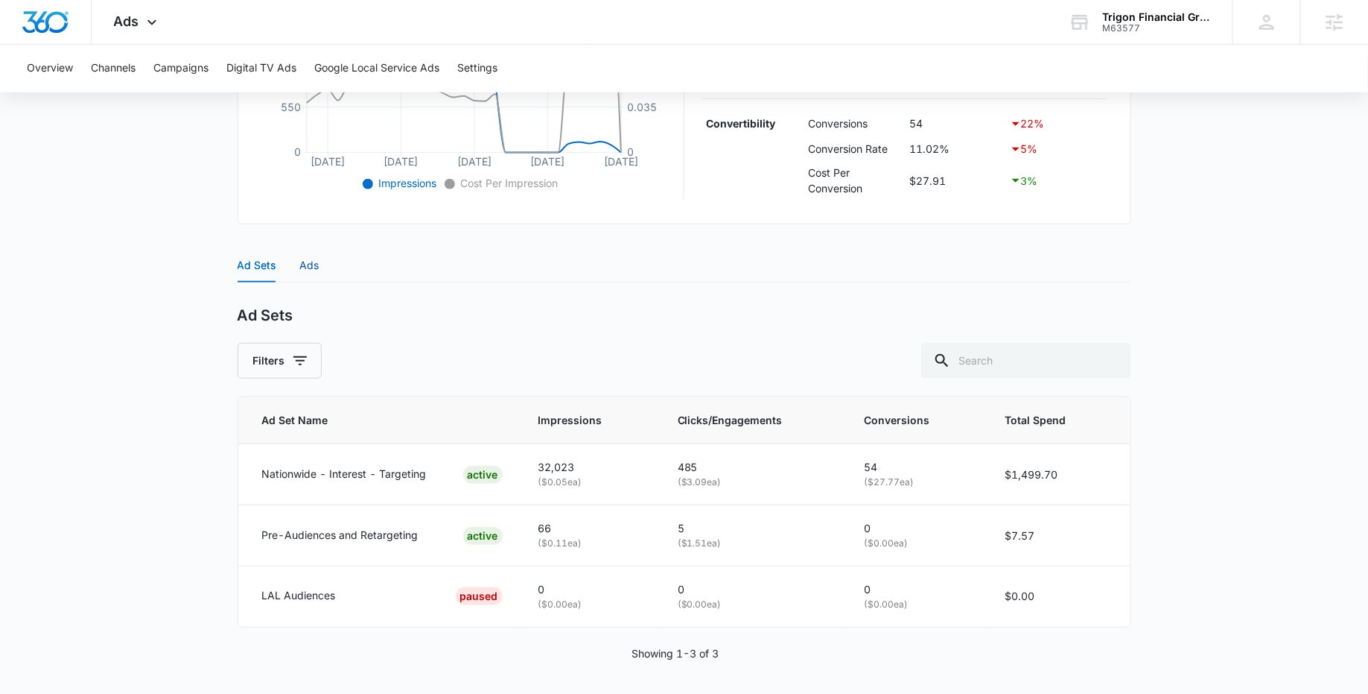
click at [309, 261] on div "Ads" at bounding box center [309, 265] width 19 height 16
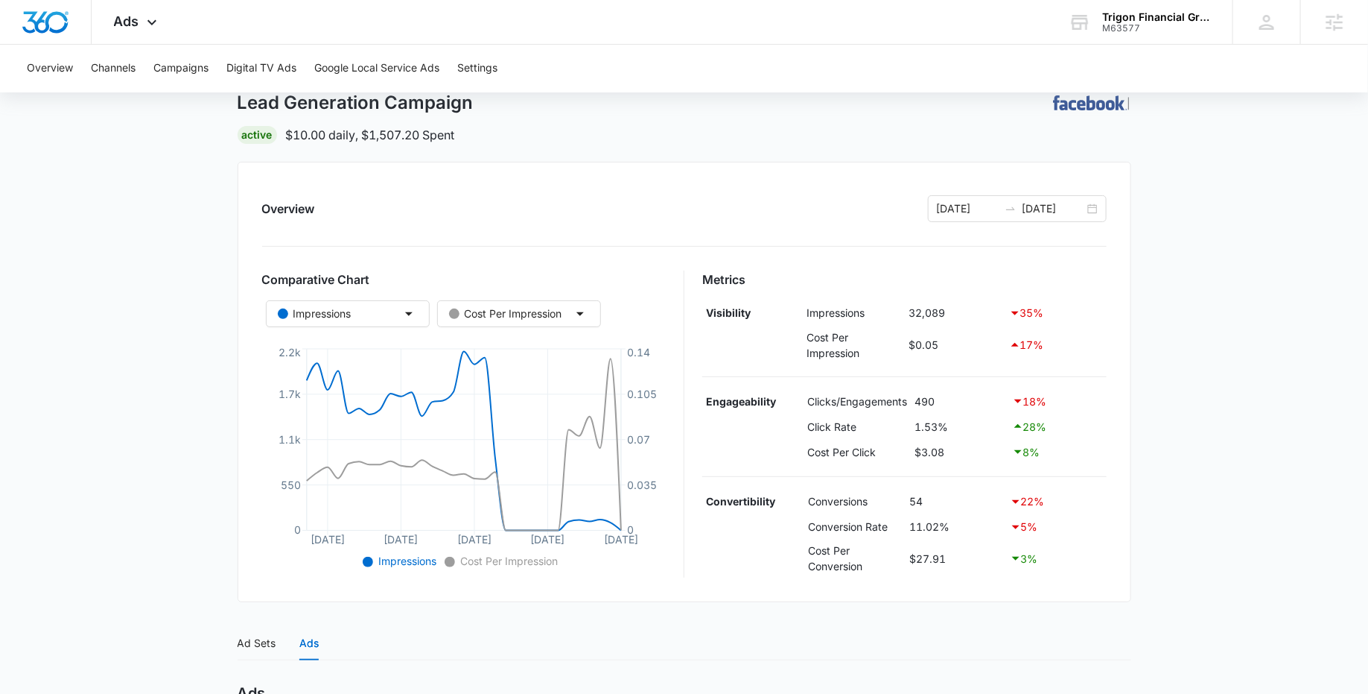
scroll to position [0, 0]
